Goal: Navigation & Orientation: Find specific page/section

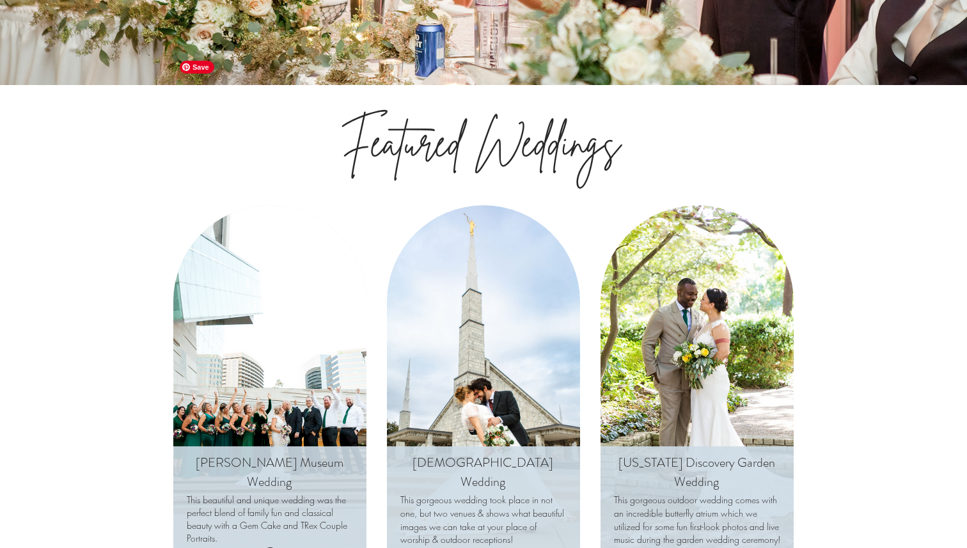
scroll to position [4221, 0]
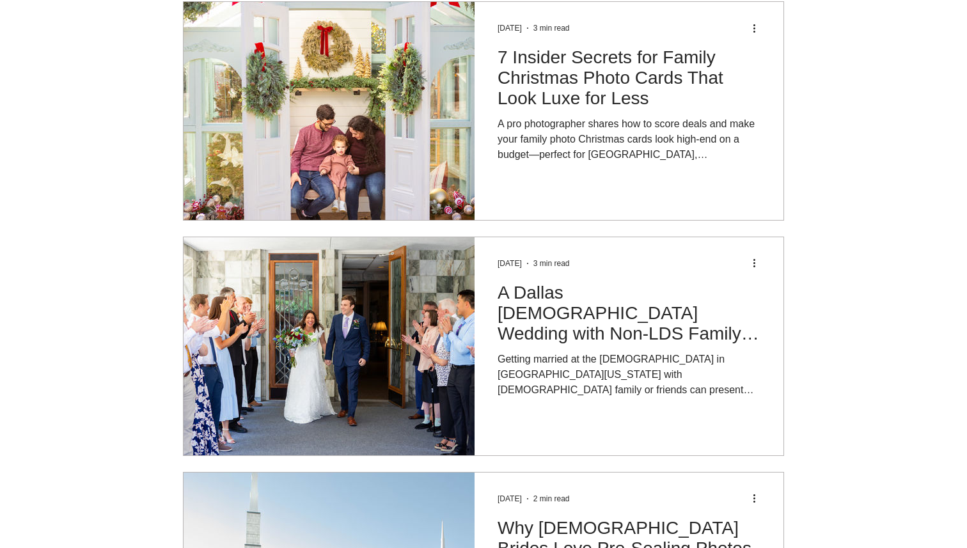
scroll to position [187, 0]
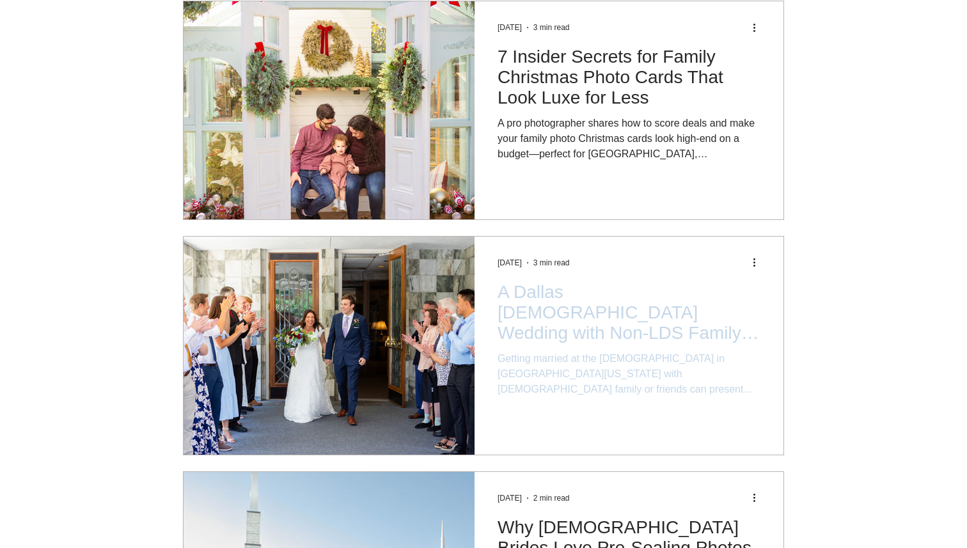
click at [604, 289] on h2 "A Dallas [DEMOGRAPHIC_DATA] Wedding with Non-LDS Family: Making Everyone Feel I…" at bounding box center [629, 312] width 263 height 61
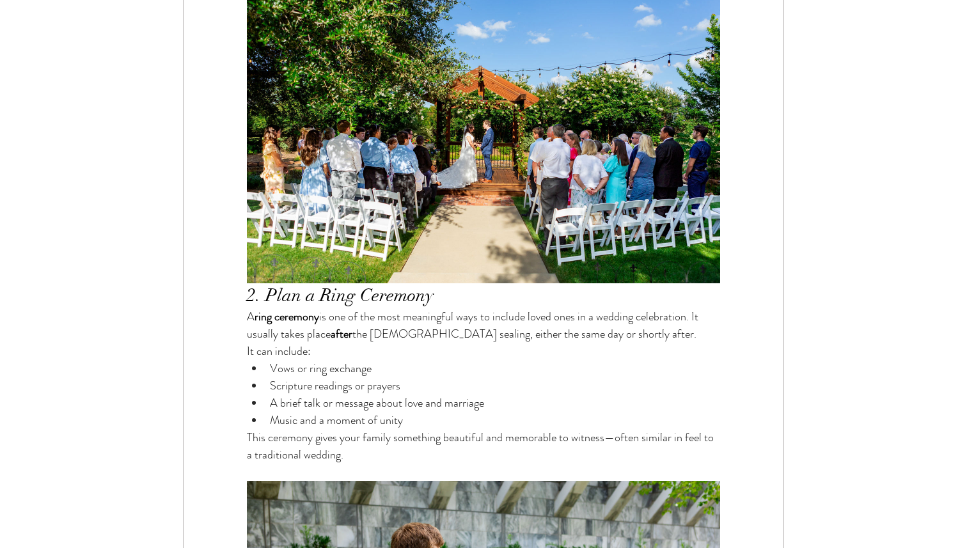
scroll to position [1750, 0]
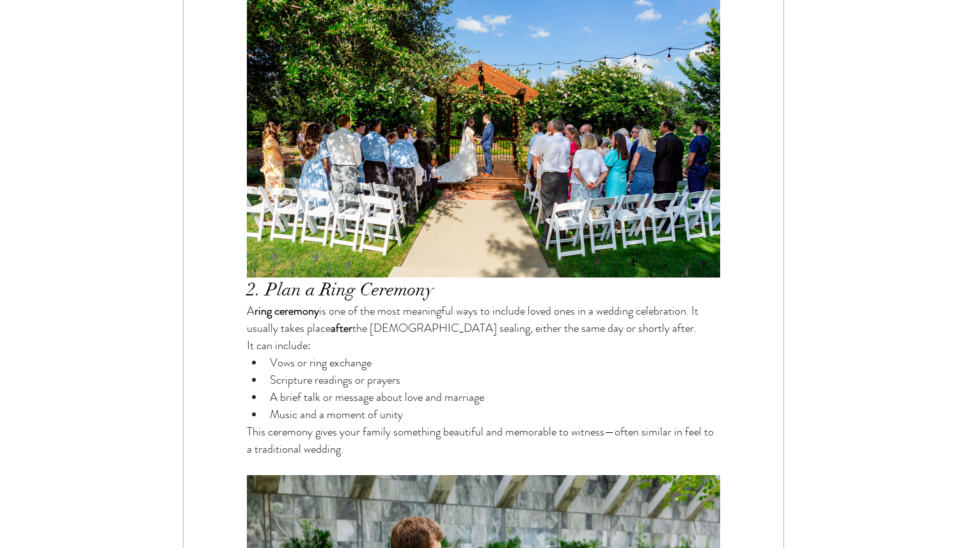
click at [604, 337] on span "It can include:" at bounding box center [483, 345] width 473 height 17
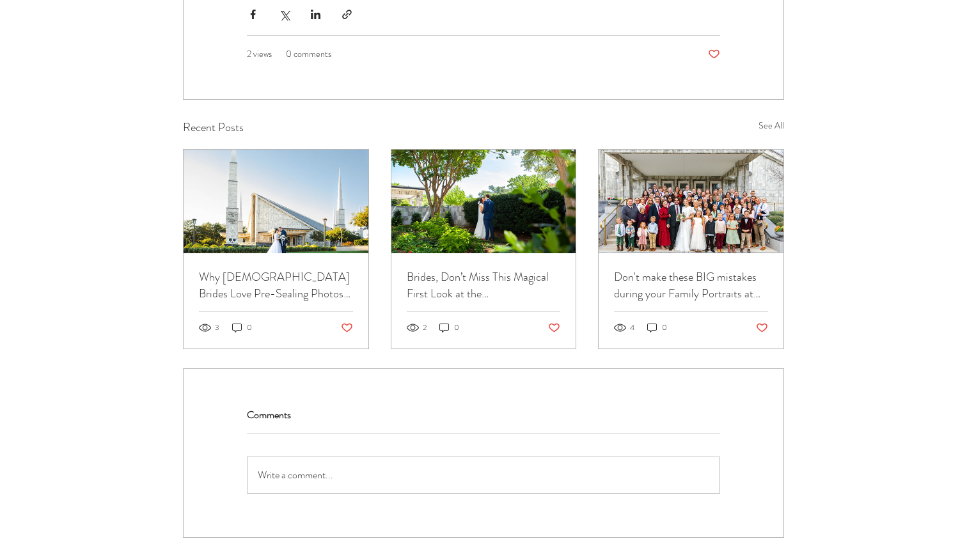
scroll to position [3928, 0]
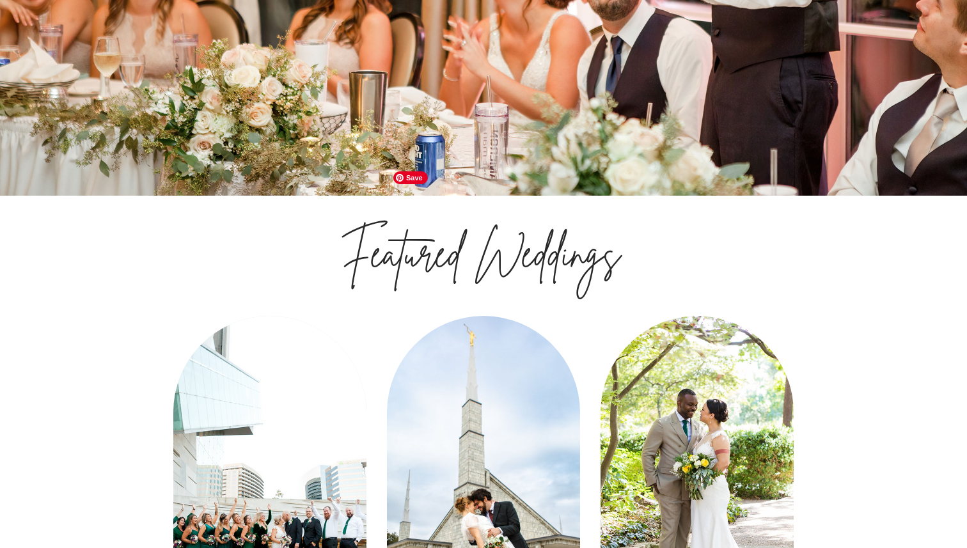
scroll to position [4110, 0]
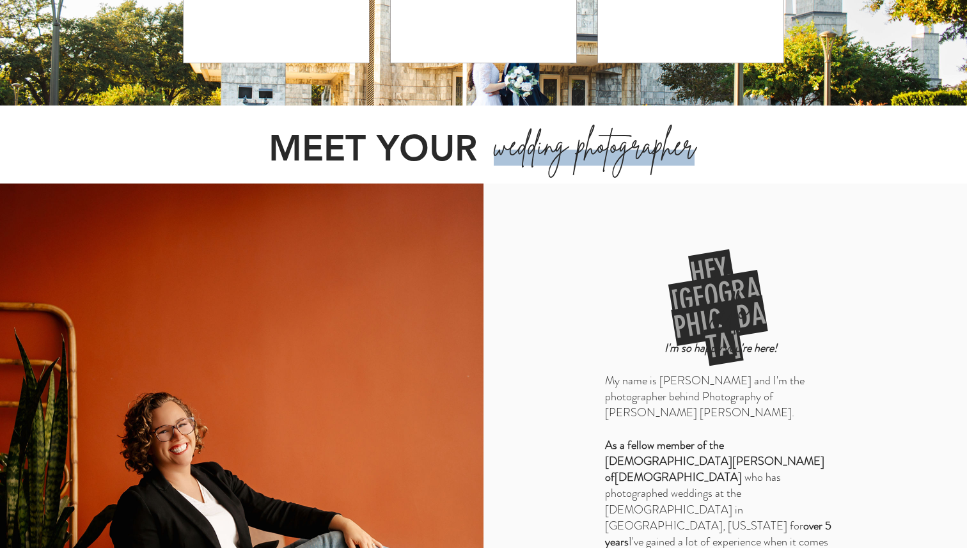
scroll to position [3929, 0]
